Goal: Transaction & Acquisition: Purchase product/service

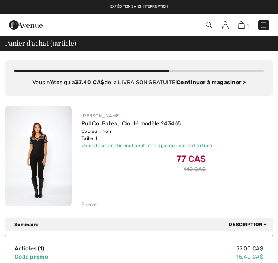
click at [32, 136] on img at bounding box center [38, 156] width 67 height 101
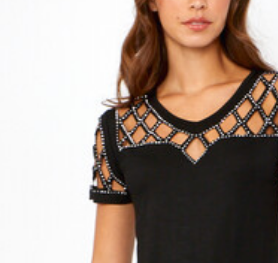
checkbox input "true"
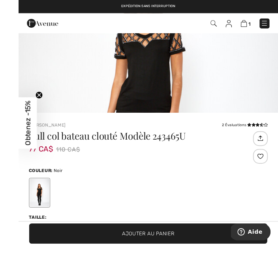
scroll to position [15, 0]
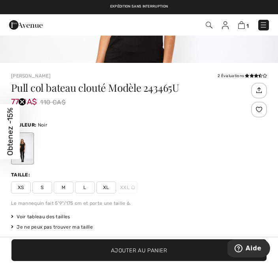
scroll to position [166, 0]
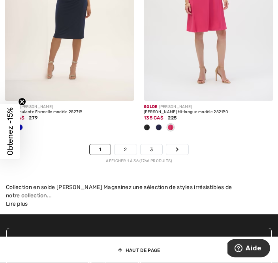
scroll to position [4257, 0]
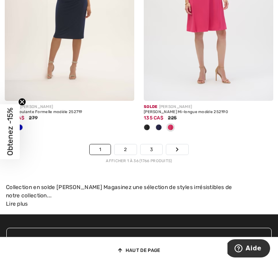
click at [120, 152] on link "2" at bounding box center [126, 149] width 22 height 10
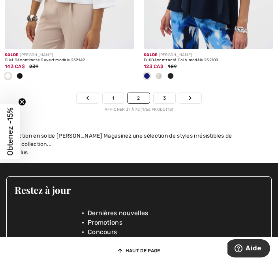
scroll to position [4481, 0]
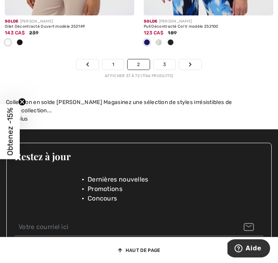
click at [163, 69] on link "3" at bounding box center [165, 64] width 22 height 10
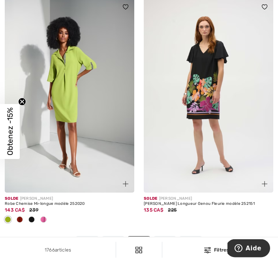
scroll to position [4239, 0]
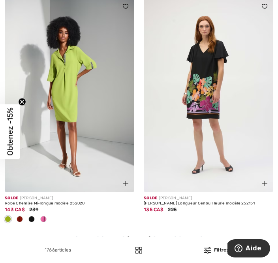
click at [164, 246] on link "4" at bounding box center [165, 241] width 22 height 10
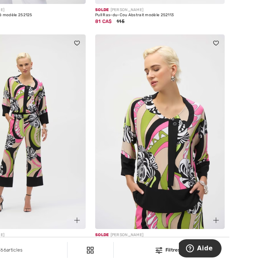
scroll to position [3909, 0]
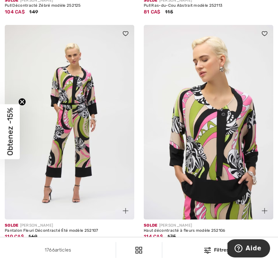
click at [161, 229] on div "Solde [PERSON_NAME]" at bounding box center [209, 226] width 130 height 6
click at [200, 130] on img at bounding box center [209, 122] width 130 height 195
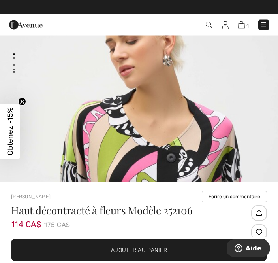
scroll to position [51, 0]
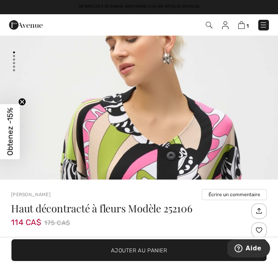
click at [81, 129] on img "1 / 5" at bounding box center [139, 172] width 278 height 417
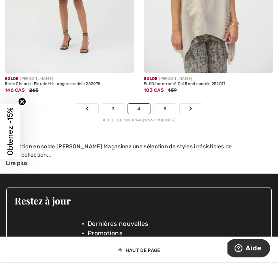
scroll to position [4280, 0]
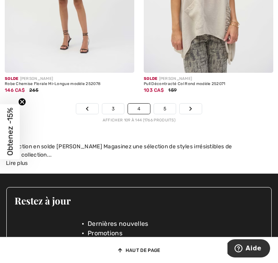
click at [162, 114] on link "5" at bounding box center [165, 109] width 22 height 10
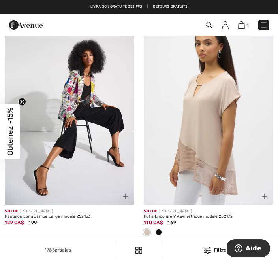
scroll to position [2682, 0]
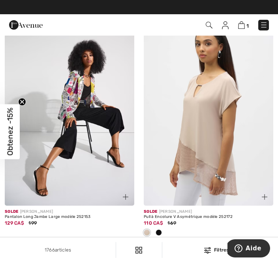
click at [156, 226] on span "110 CA$" at bounding box center [153, 223] width 19 height 6
click at [207, 124] on img at bounding box center [209, 108] width 130 height 195
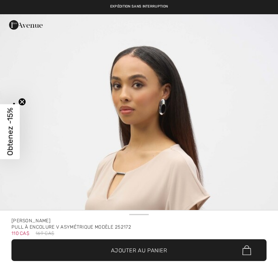
checkbox input "true"
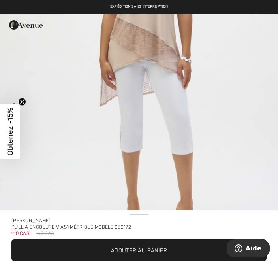
scroll to position [581, 0]
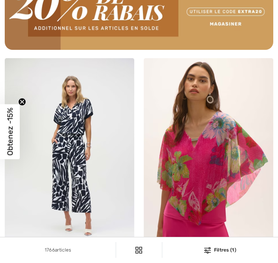
checkbox input "true"
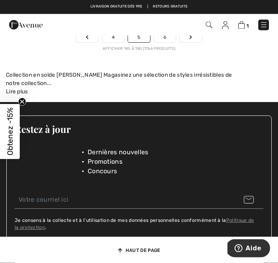
scroll to position [4327, 0]
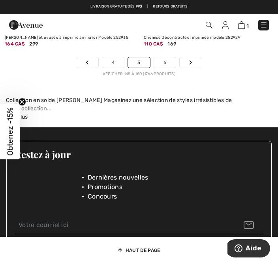
click at [164, 68] on link "6" at bounding box center [165, 62] width 22 height 10
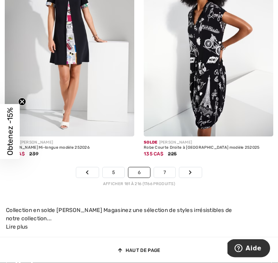
scroll to position [4177, 0]
click at [161, 178] on link "7" at bounding box center [164, 172] width 21 height 10
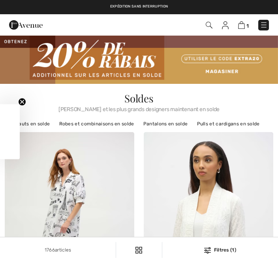
checkbox input "true"
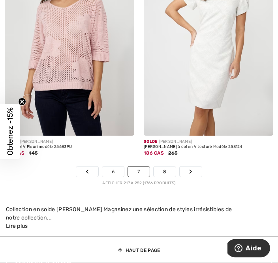
scroll to position [4322, 0]
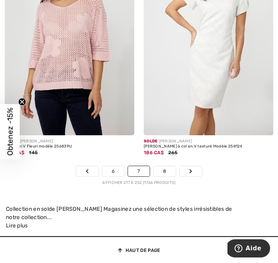
click at [163, 176] on link "8" at bounding box center [165, 171] width 22 height 10
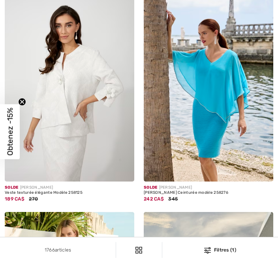
checkbox input "true"
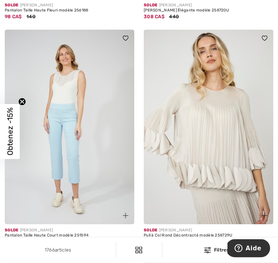
scroll to position [777, 0]
click at [205, 135] on img at bounding box center [209, 127] width 130 height 195
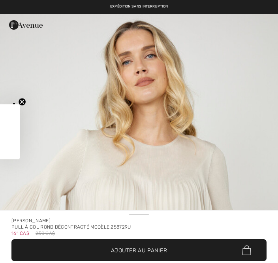
checkbox input "true"
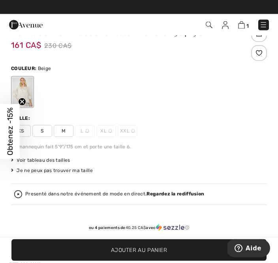
scroll to position [222, 0]
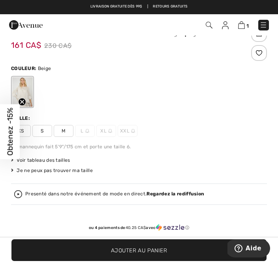
click at [59, 133] on span "M" at bounding box center [64, 131] width 20 height 12
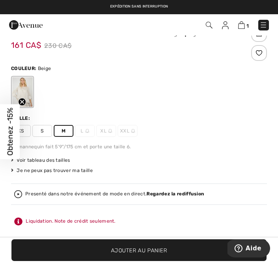
click at [136, 254] on span "Ajouter au panier" at bounding box center [139, 250] width 56 height 8
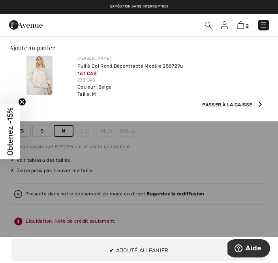
scroll to position [0, 0]
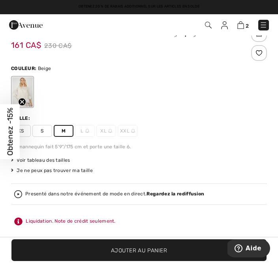
click at [19, 91] on div at bounding box center [22, 92] width 21 height 30
click at [21, 96] on div at bounding box center [22, 92] width 21 height 30
click at [24, 89] on div at bounding box center [22, 92] width 21 height 30
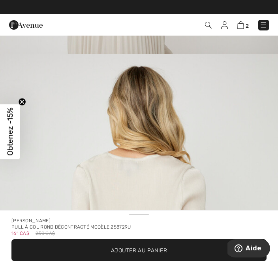
scroll to position [791, 0]
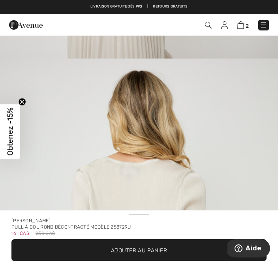
click at [238, 29] on img at bounding box center [241, 25] width 7 height 8
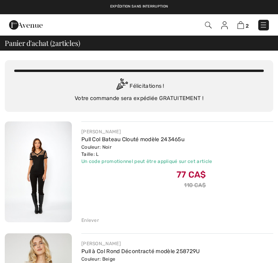
checkbox input "true"
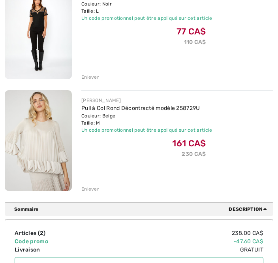
scroll to position [143, 0]
click at [30, 138] on img at bounding box center [38, 140] width 67 height 101
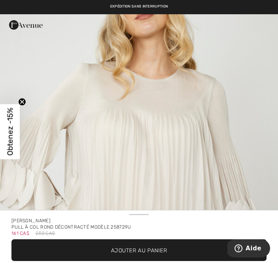
scroll to position [66, 0]
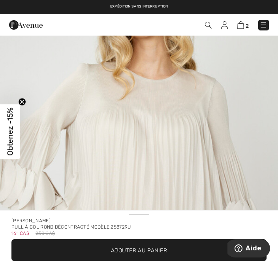
click at [20, 104] on circle "Close teaser" at bounding box center [23, 102] width 8 height 8
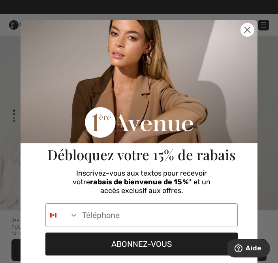
click at [247, 26] on circle "Close dialog" at bounding box center [247, 29] width 13 height 13
click at [249, 26] on circle "Close dialog" at bounding box center [247, 29] width 13 height 13
click at [247, 35] on circle "Close dialog" at bounding box center [247, 29] width 13 height 13
click at [246, 33] on circle "Close dialog" at bounding box center [247, 29] width 13 height 13
click at [241, 30] on icon "Close dialog" at bounding box center [248, 30] width 14 height 14
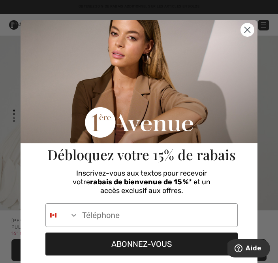
click at [248, 30] on icon "Close dialog" at bounding box center [248, 30] width 6 height 6
click at [239, 35] on div "Débloquez votre 15% de rabais" at bounding box center [142, 94] width 224 height 148
click at [244, 34] on circle "Close dialog" at bounding box center [247, 29] width 13 height 13
click at [254, 41] on form "Débloquez votre 15% de rabais Inscrivez-vous aux textos pour recevoir votre rab…" at bounding box center [139, 176] width 237 height 312
click at [241, 36] on icon "Close dialog" at bounding box center [248, 30] width 14 height 14
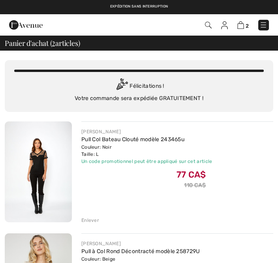
checkbox input "true"
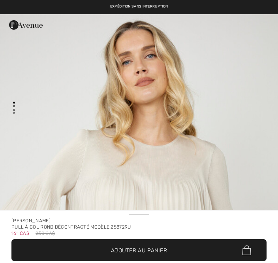
checkbox input "true"
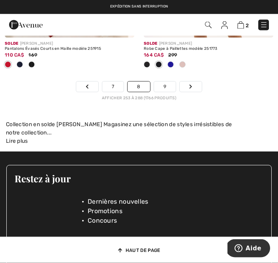
scroll to position [4342, 0]
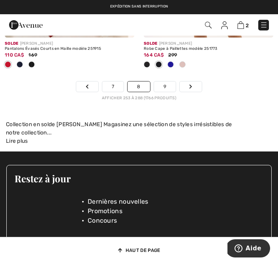
click at [160, 88] on link "9" at bounding box center [165, 86] width 22 height 10
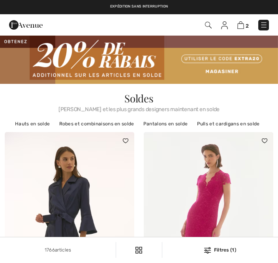
checkbox input "true"
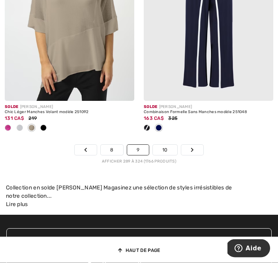
scroll to position [4397, 0]
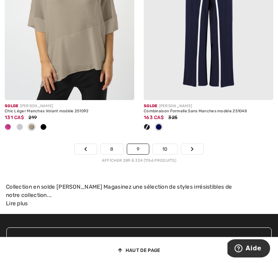
click at [162, 154] on link "10" at bounding box center [165, 149] width 25 height 10
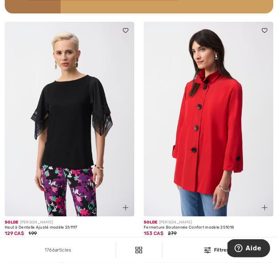
scroll to position [3091, 0]
click at [15, 250] on div at bounding box center [20, 243] width 12 height 13
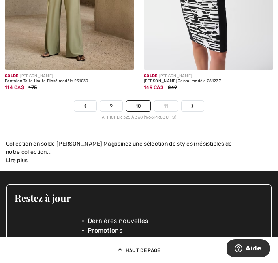
scroll to position [4423, 0]
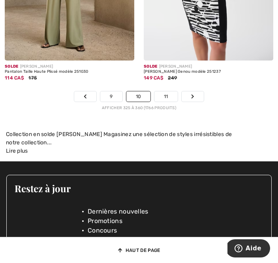
click at [168, 102] on link "11" at bounding box center [166, 96] width 23 height 10
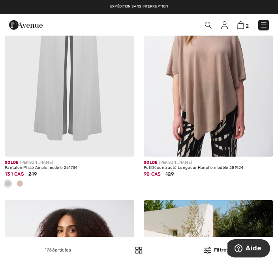
scroll to position [170, 0]
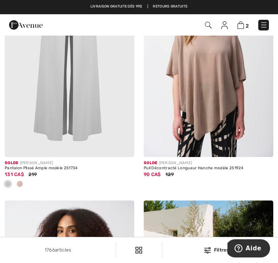
click at [204, 138] on img at bounding box center [209, 59] width 130 height 195
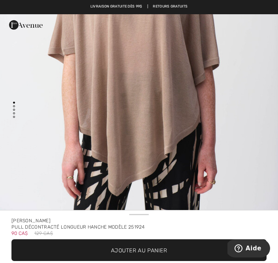
scroll to position [200, 0]
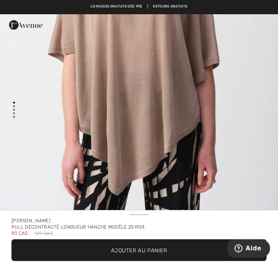
click at [103, 104] on img "1 / 4" at bounding box center [139, 22] width 278 height 417
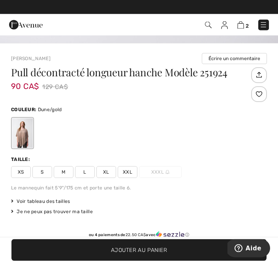
scroll to position [185, 0]
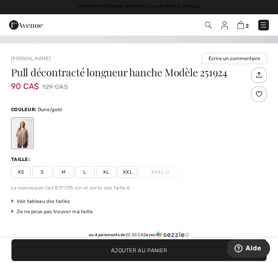
click at [60, 170] on span "M" at bounding box center [64, 172] width 20 height 12
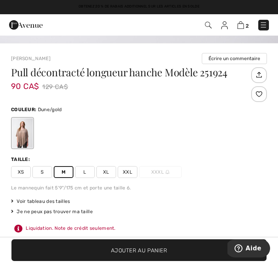
click at [133, 254] on span "Ajouter au panier" at bounding box center [139, 250] width 56 height 8
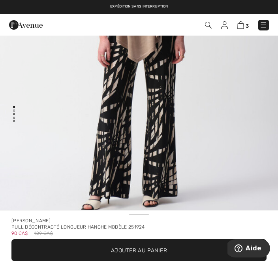
scroll to position [0, 0]
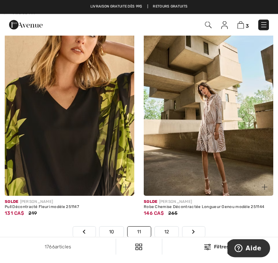
scroll to position [4130, 0]
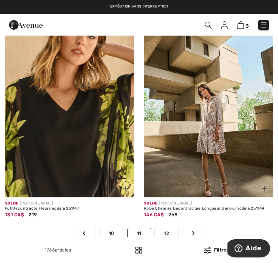
click at [161, 238] on link "12" at bounding box center [167, 233] width 24 height 10
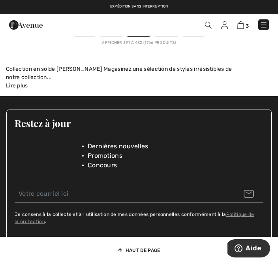
scroll to position [4430, 0]
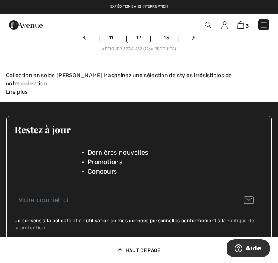
click at [169, 43] on link "13" at bounding box center [167, 37] width 24 height 10
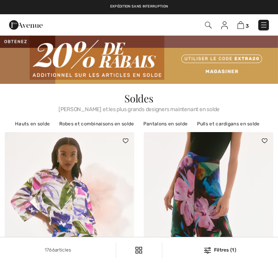
checkbox input "true"
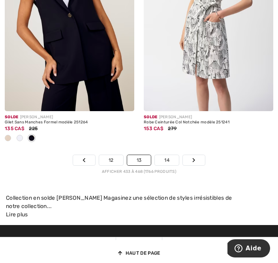
scroll to position [4329, 0]
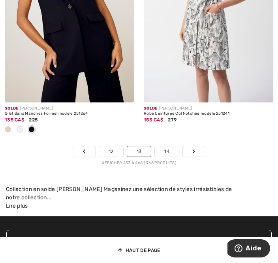
click at [170, 157] on link "14" at bounding box center [167, 151] width 24 height 10
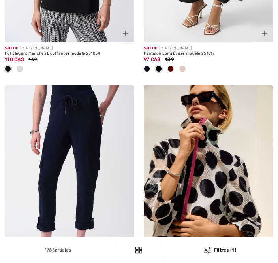
checkbox input "true"
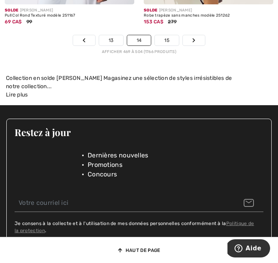
scroll to position [4430, 0]
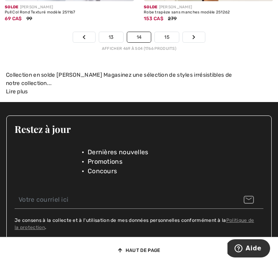
click at [170, 42] on link "15" at bounding box center [167, 37] width 24 height 10
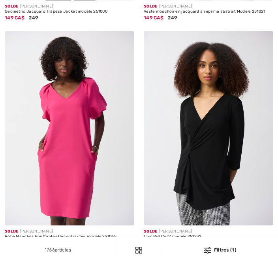
checkbox input "true"
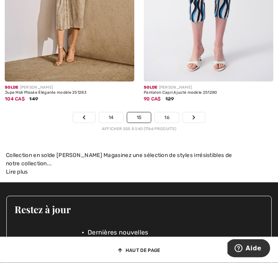
scroll to position [4274, 0]
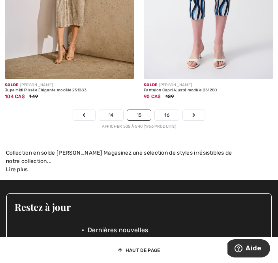
click at [166, 119] on link "16" at bounding box center [167, 115] width 24 height 10
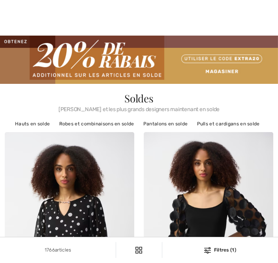
checkbox input "true"
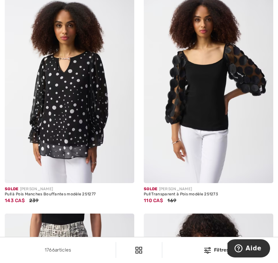
click at [195, 95] on img at bounding box center [209, 86] width 130 height 195
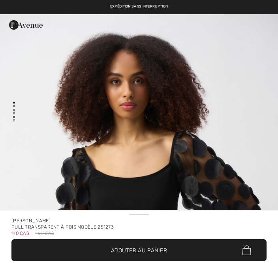
checkbox input "true"
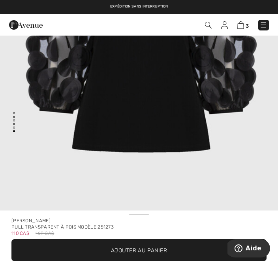
scroll to position [2264, 0]
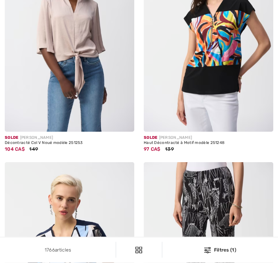
checkbox input "true"
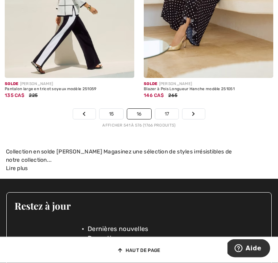
scroll to position [4236, 0]
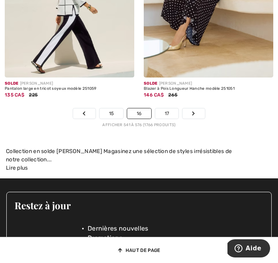
click at [161, 119] on link "17" at bounding box center [167, 113] width 24 height 10
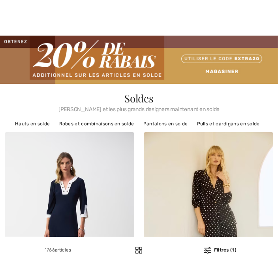
checkbox input "true"
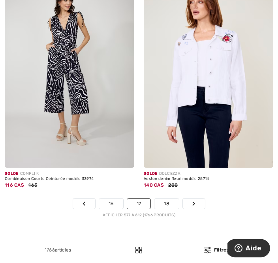
scroll to position [4238, 0]
click at [163, 209] on link "18" at bounding box center [167, 203] width 25 height 10
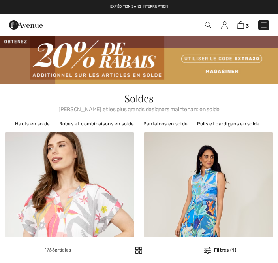
checkbox input "true"
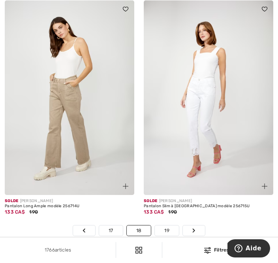
scroll to position [4149, 0]
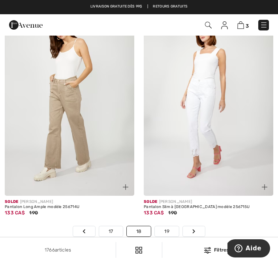
click at [244, 26] on img at bounding box center [241, 25] width 7 height 8
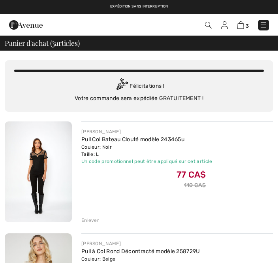
click at [88, 223] on div "Enlever" at bounding box center [90, 220] width 18 height 7
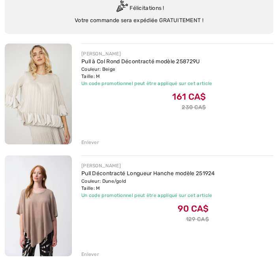
scroll to position [78, 0]
click at [85, 257] on div "Enlever" at bounding box center [90, 254] width 18 height 7
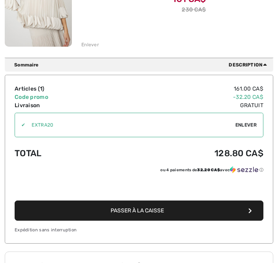
scroll to position [180, 0]
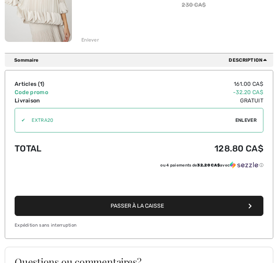
click at [247, 207] on button "Passer à la caisse" at bounding box center [139, 206] width 249 height 20
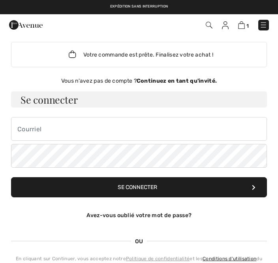
checkbox input "true"
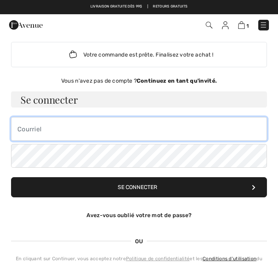
click at [30, 131] on input "email" at bounding box center [139, 129] width 256 height 24
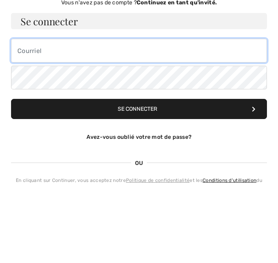
type input "cachou7780@gmail.com"
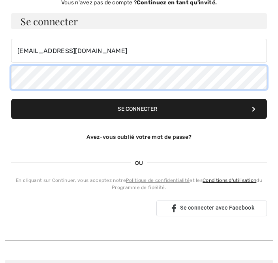
scroll to position [78, 0]
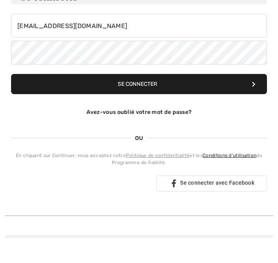
click at [137, 99] on button "Se connecter" at bounding box center [139, 109] width 256 height 20
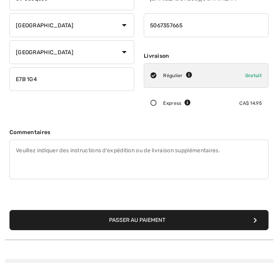
scroll to position [124, 0]
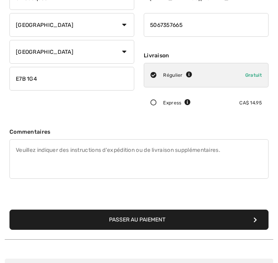
click at [147, 221] on button "Passer au paiement" at bounding box center [138, 220] width 259 height 20
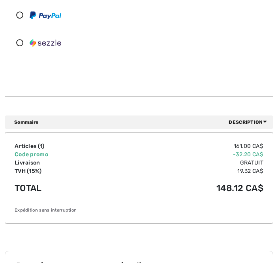
scroll to position [210, 0]
